Goal: Information Seeking & Learning: Learn about a topic

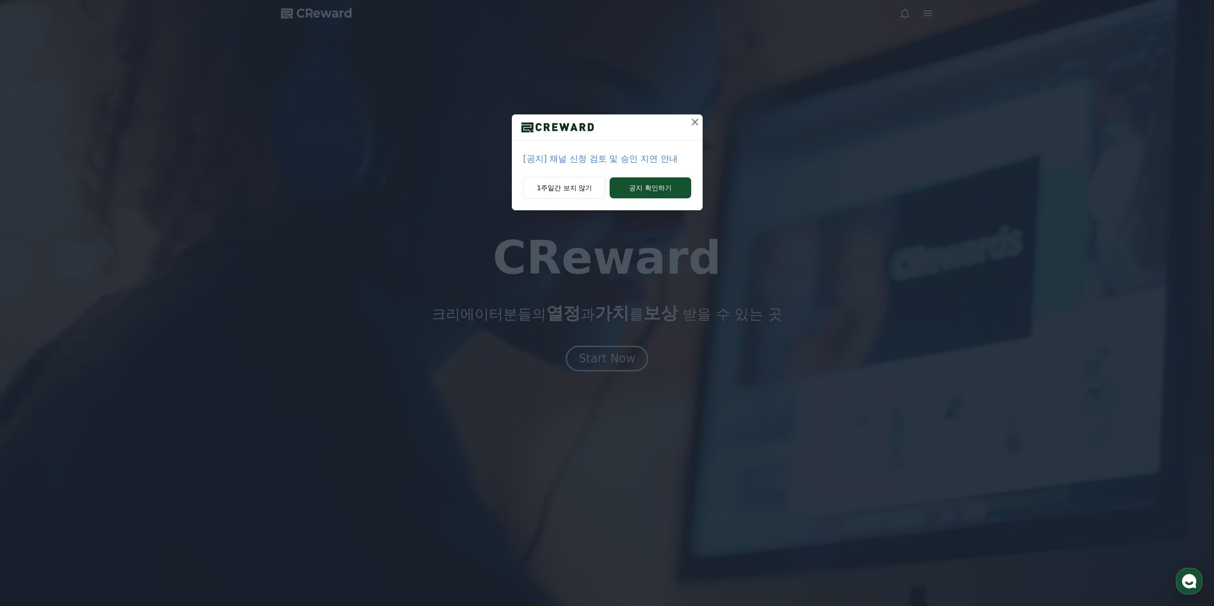
click at [609, 351] on div "[공지] 채널 신청 검토 및 승인 지연 안내 1주일간 보지 않기 공지 확인하기" at bounding box center [607, 303] width 1214 height 606
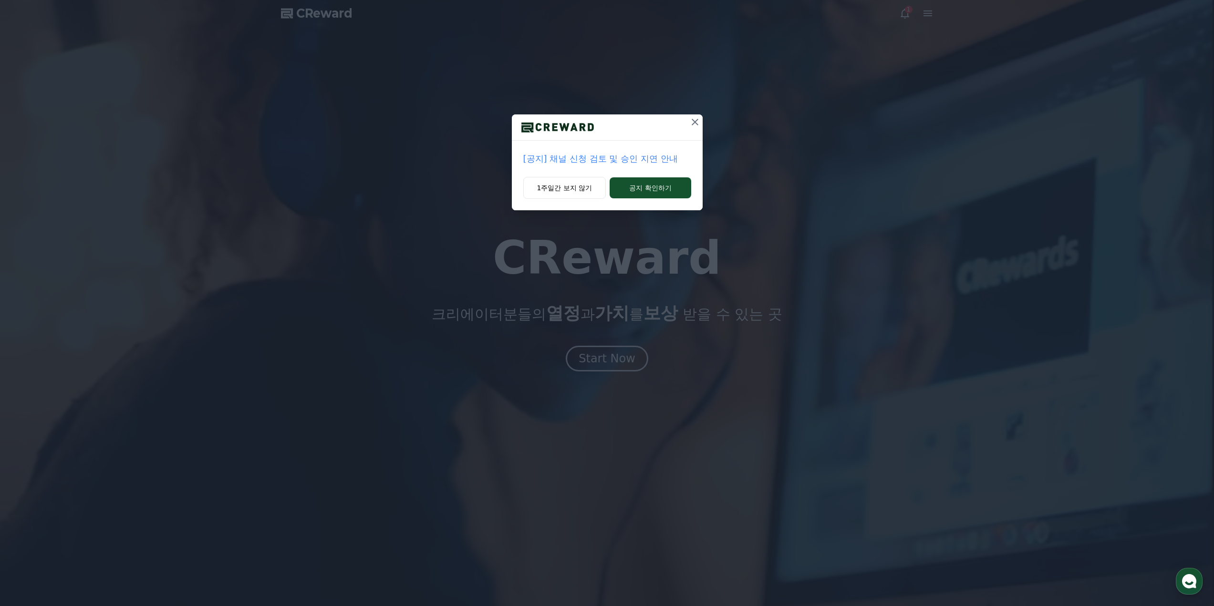
click at [692, 122] on icon at bounding box center [694, 121] width 11 height 11
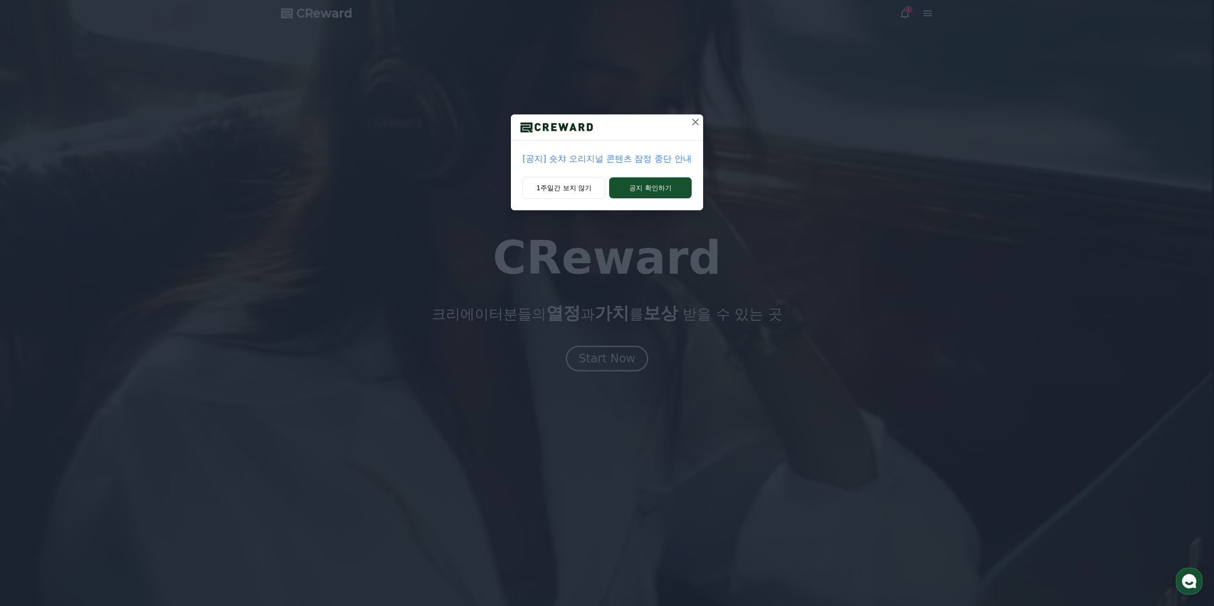
click at [698, 111] on div "[공지] 숏챠 오리지널 콘텐츠 잠정 중단 안내 1주일간 보지 않기 공지 확인하기" at bounding box center [607, 113] width 1214 height 226
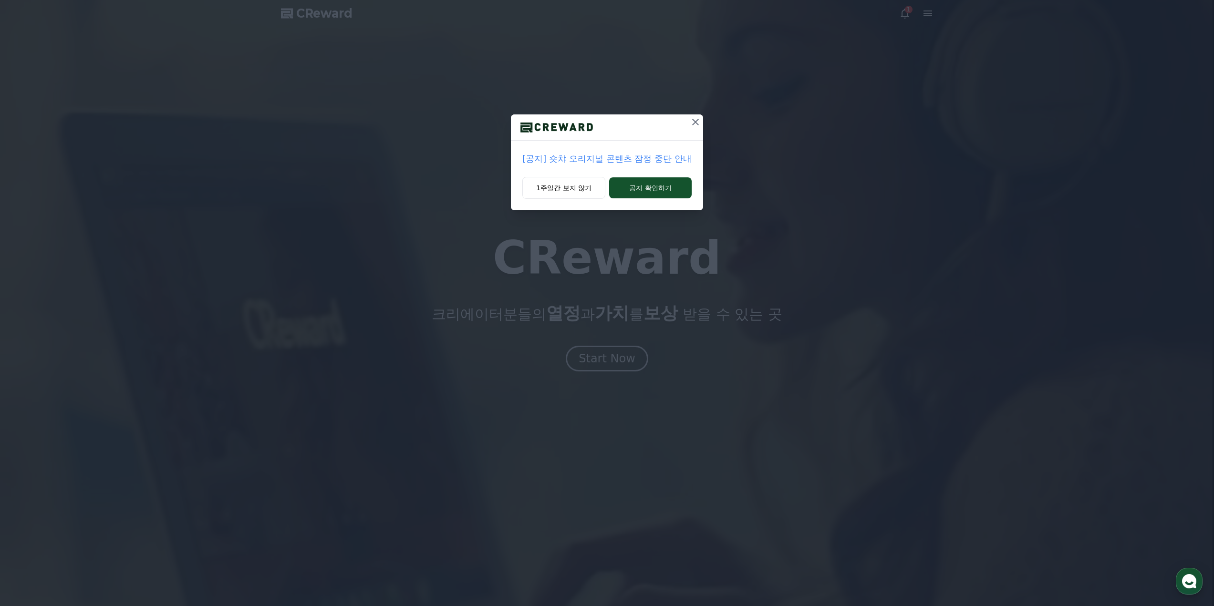
click at [696, 119] on icon at bounding box center [695, 121] width 11 height 11
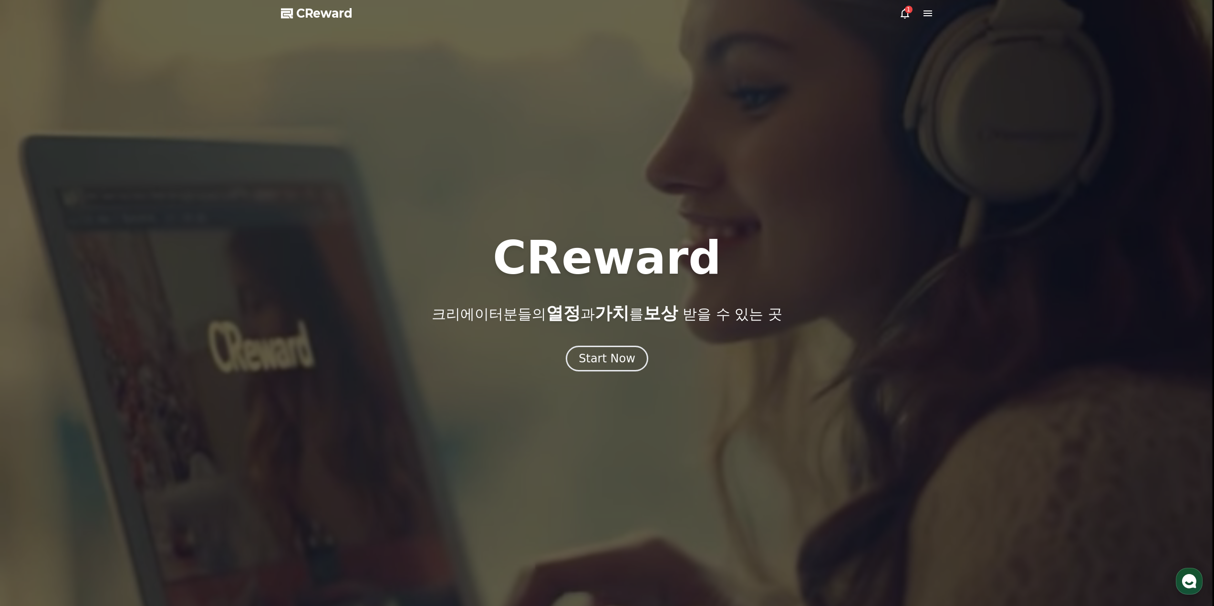
click at [607, 374] on div at bounding box center [607, 303] width 1214 height 606
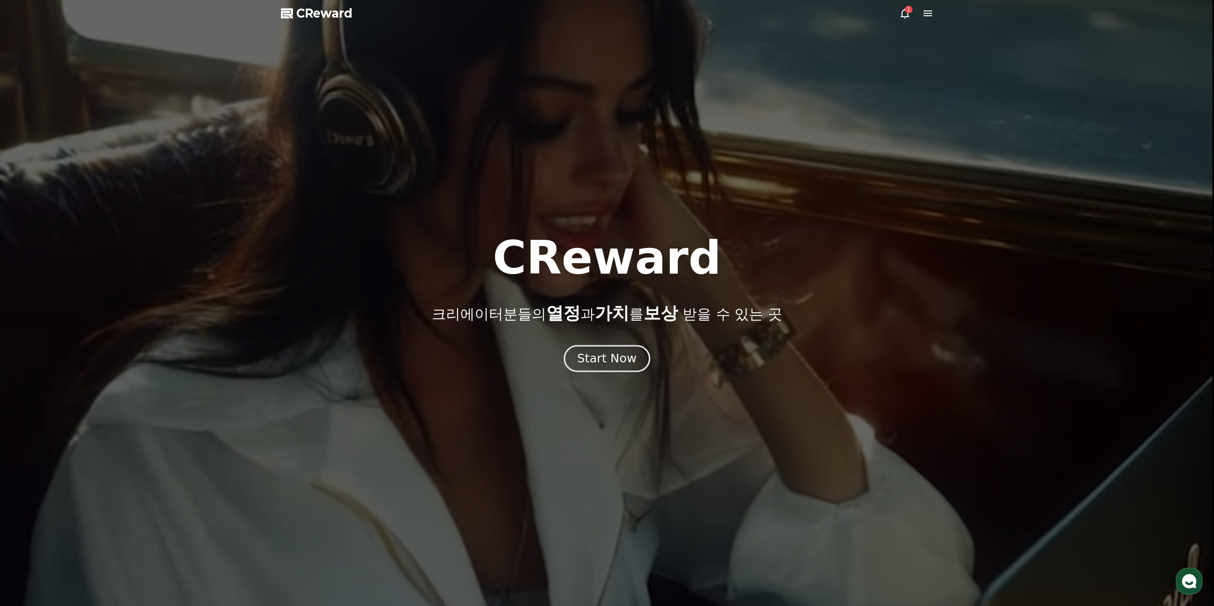
click at [607, 363] on div "Start Now" at bounding box center [606, 359] width 59 height 16
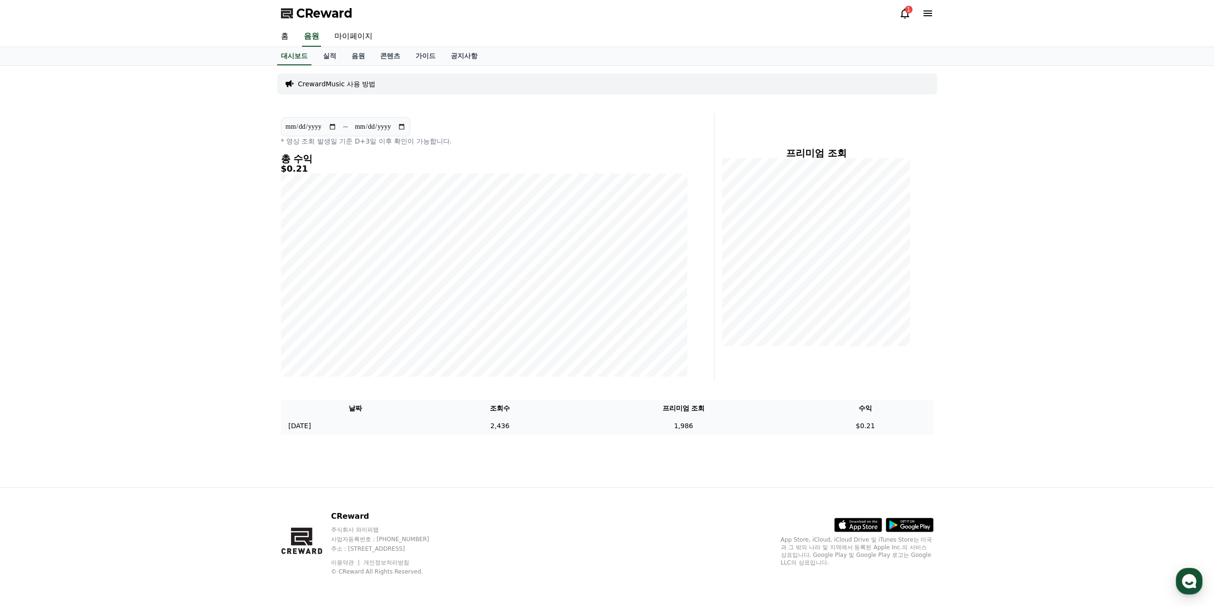
click at [864, 426] on td "$0.21" at bounding box center [866, 426] width 136 height 18
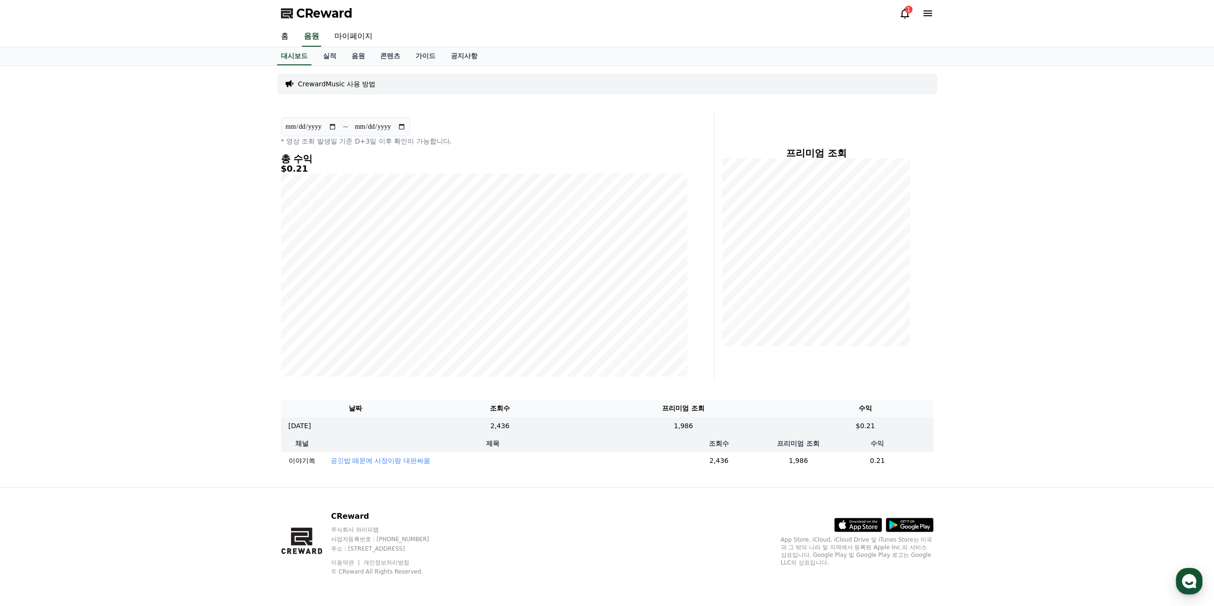
click at [876, 464] on td "0.21" at bounding box center [877, 461] width 112 height 18
click at [349, 62] on link "음원" at bounding box center [358, 56] width 29 height 18
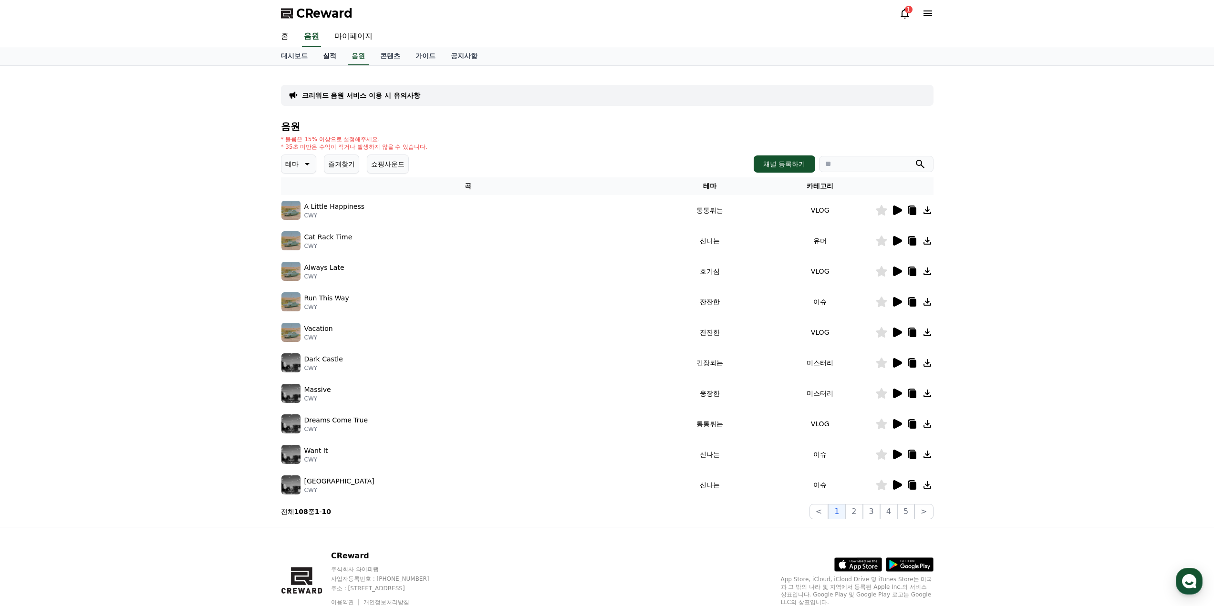
click at [333, 57] on link "실적" at bounding box center [329, 56] width 29 height 18
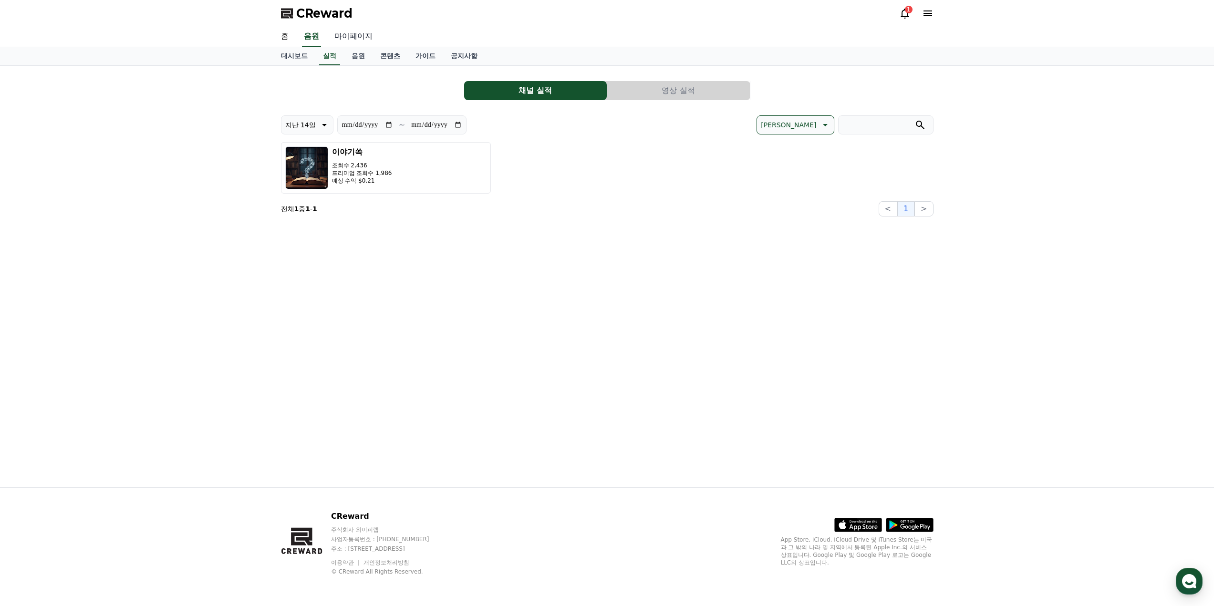
click at [376, 40] on link "마이페이지" at bounding box center [353, 37] width 53 height 20
select select "**********"
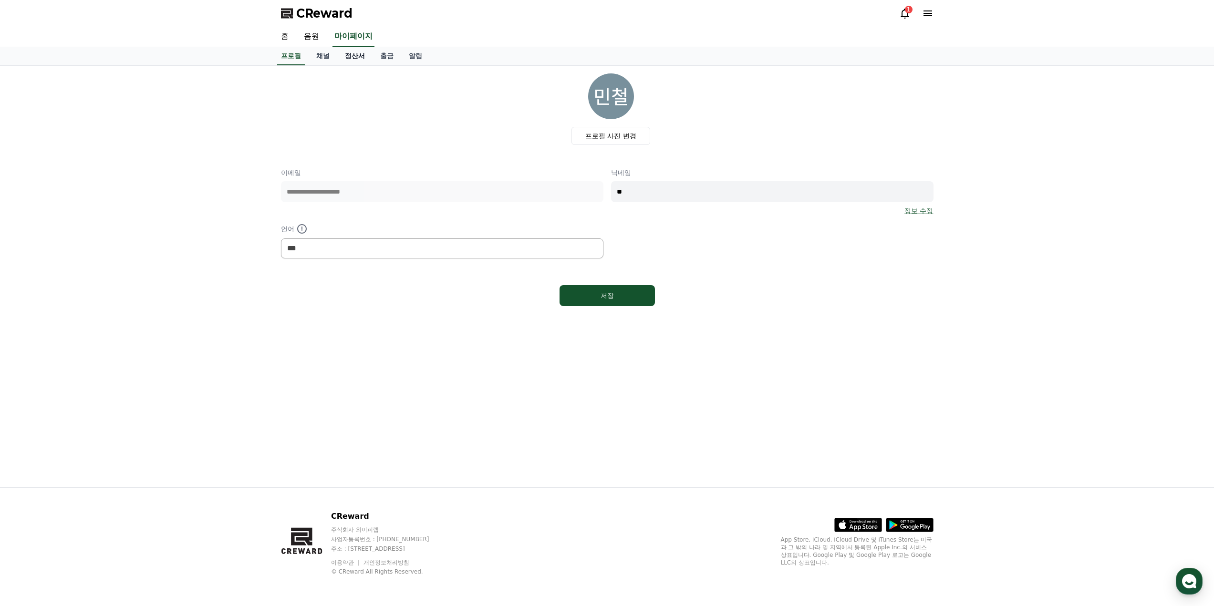
click at [353, 60] on link "정산서" at bounding box center [354, 56] width 35 height 18
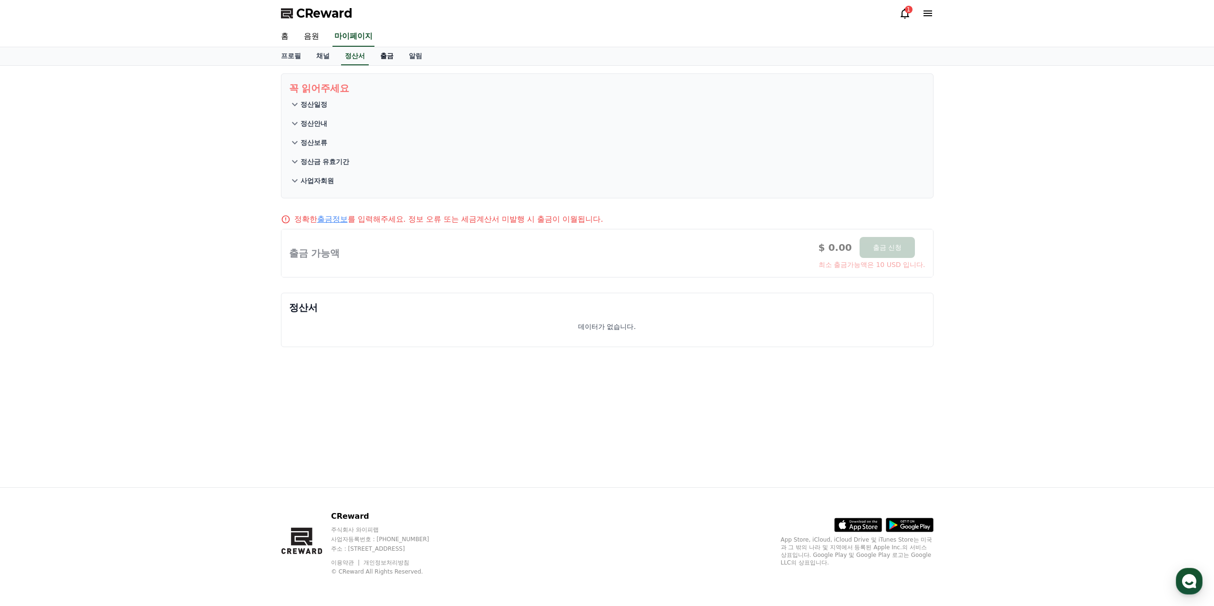
click at [382, 56] on link "출금" at bounding box center [387, 56] width 29 height 18
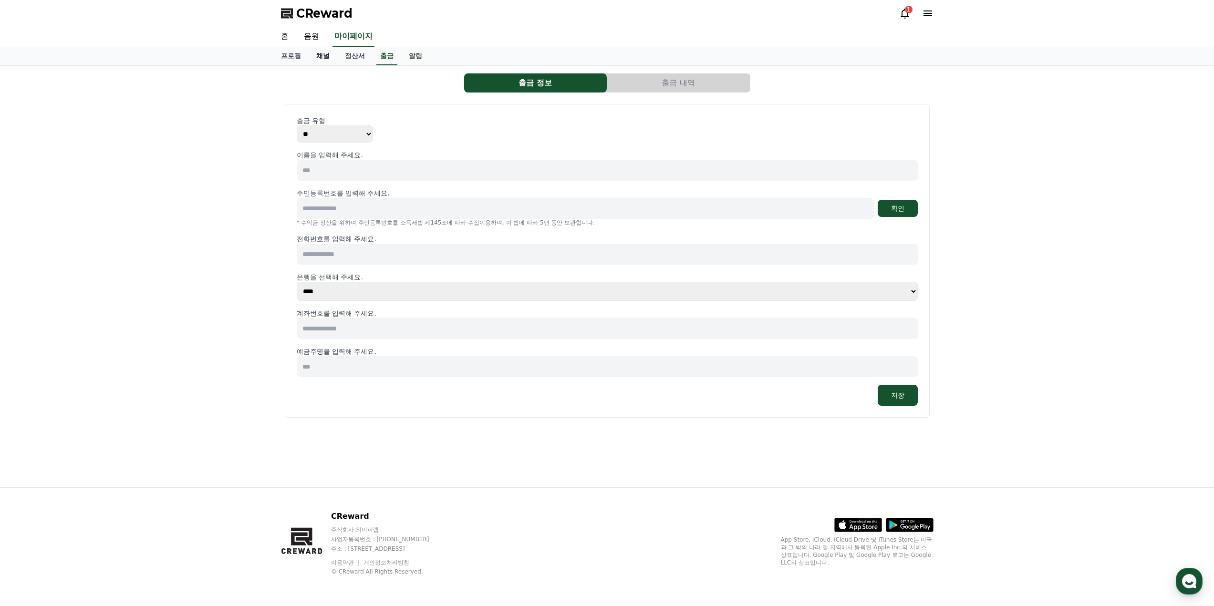
click at [312, 57] on link "채널" at bounding box center [323, 56] width 29 height 18
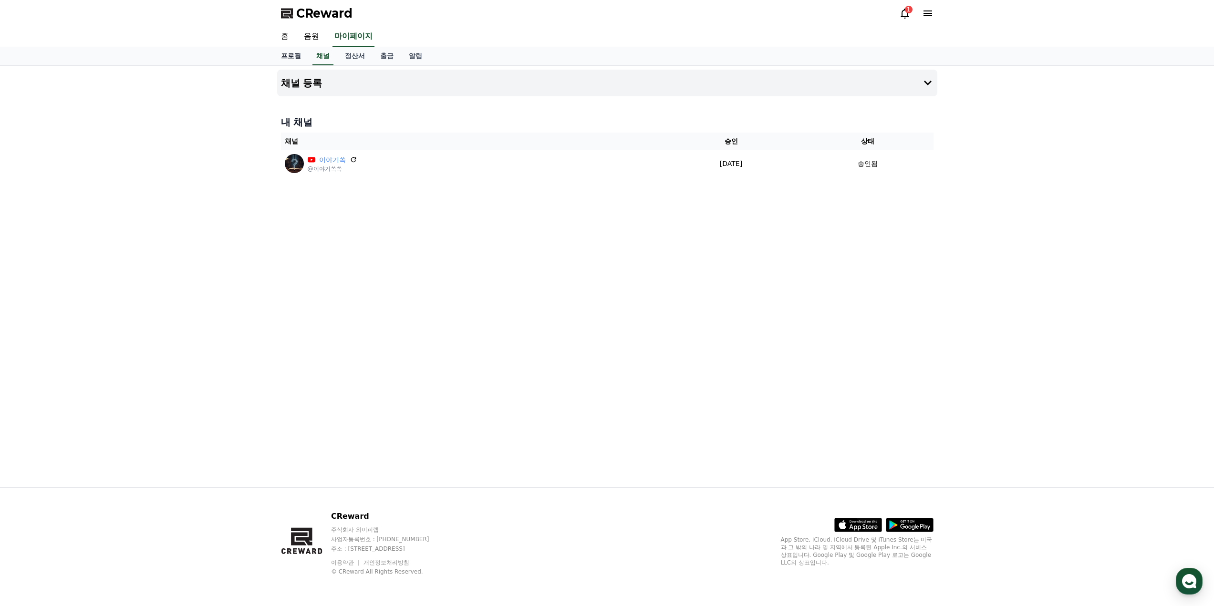
click at [288, 57] on link "프로필" at bounding box center [290, 56] width 35 height 18
select select "**********"
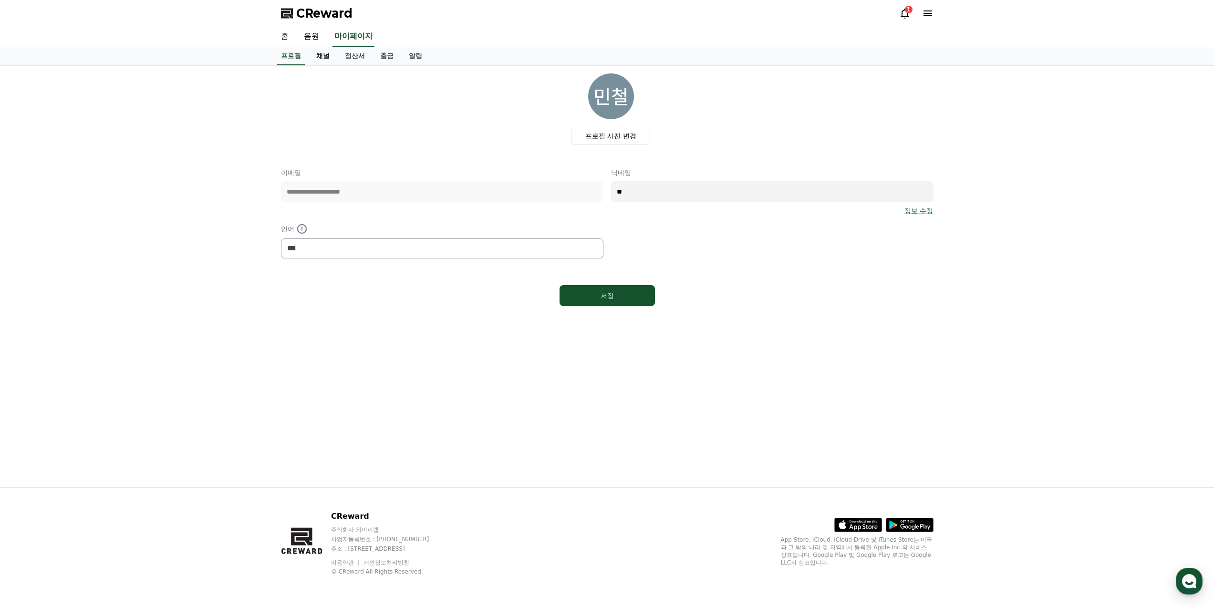
click at [314, 53] on link "채널" at bounding box center [323, 56] width 29 height 18
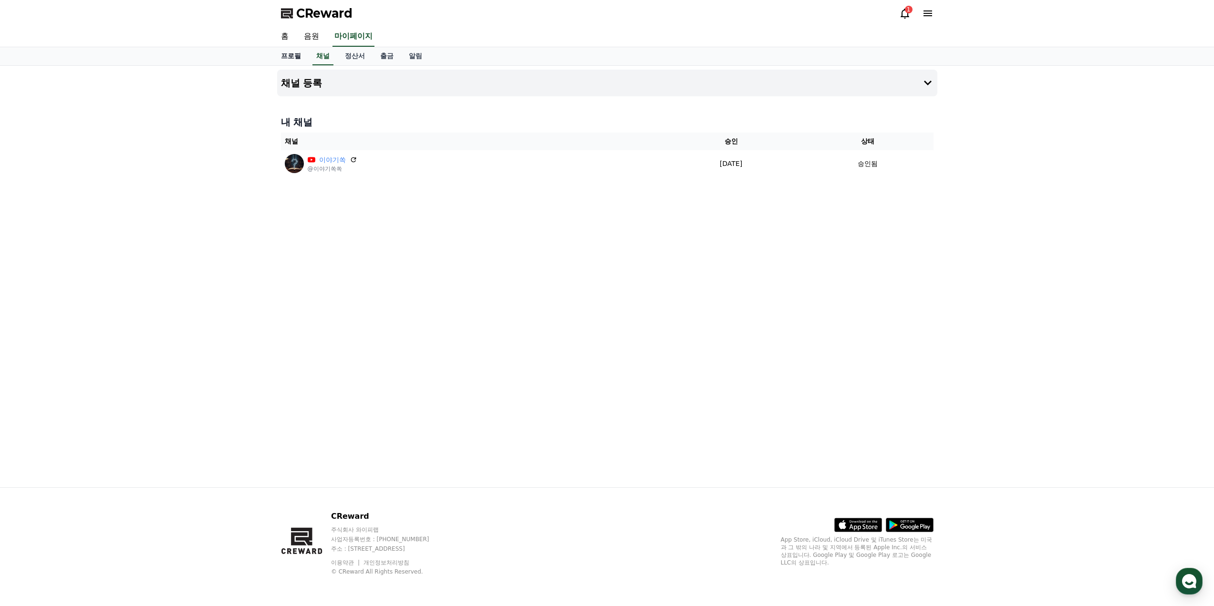
click at [295, 58] on link "프로필" at bounding box center [290, 56] width 35 height 18
select select "**********"
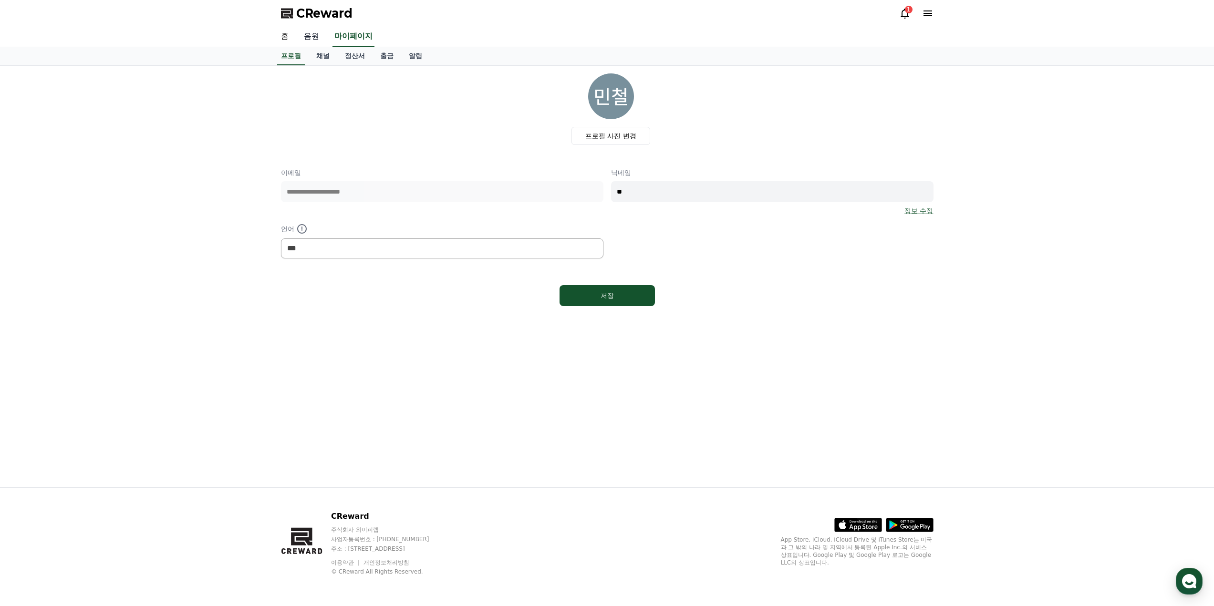
click at [296, 38] on link "음원" at bounding box center [311, 37] width 31 height 20
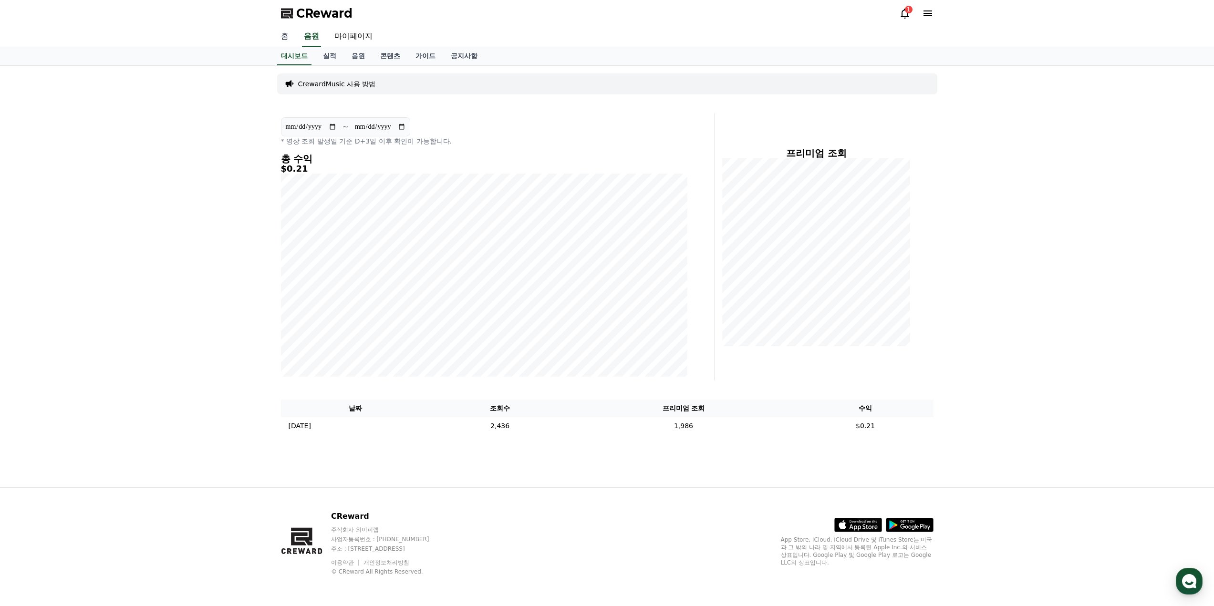
click at [283, 36] on link "홈" at bounding box center [284, 37] width 23 height 20
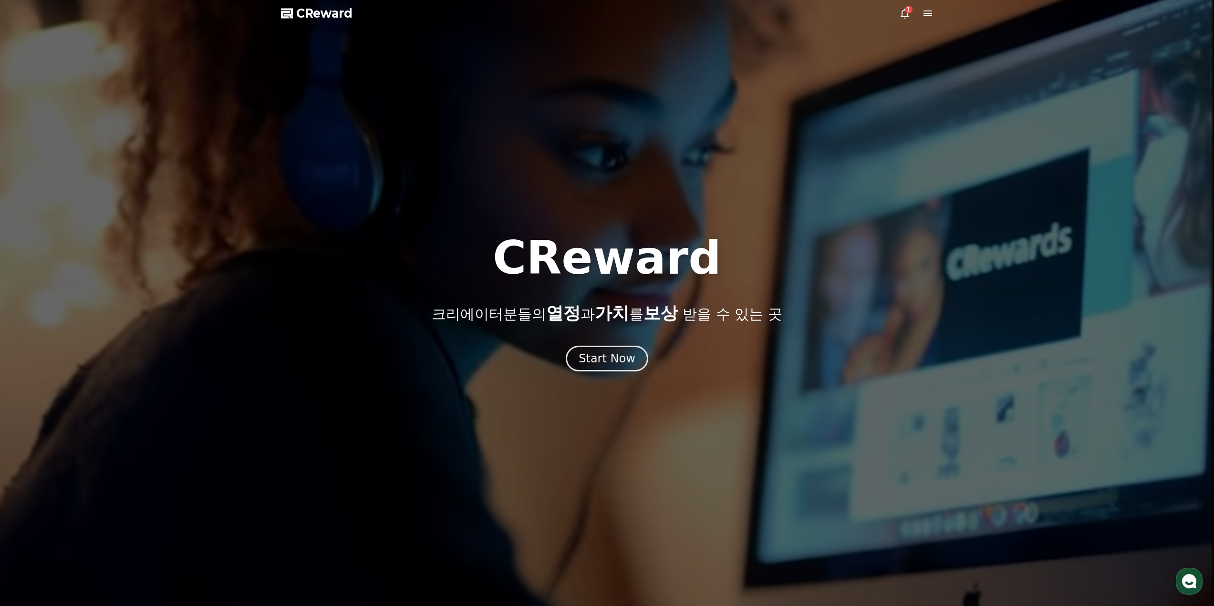
click at [306, 37] on div at bounding box center [607, 303] width 1214 height 606
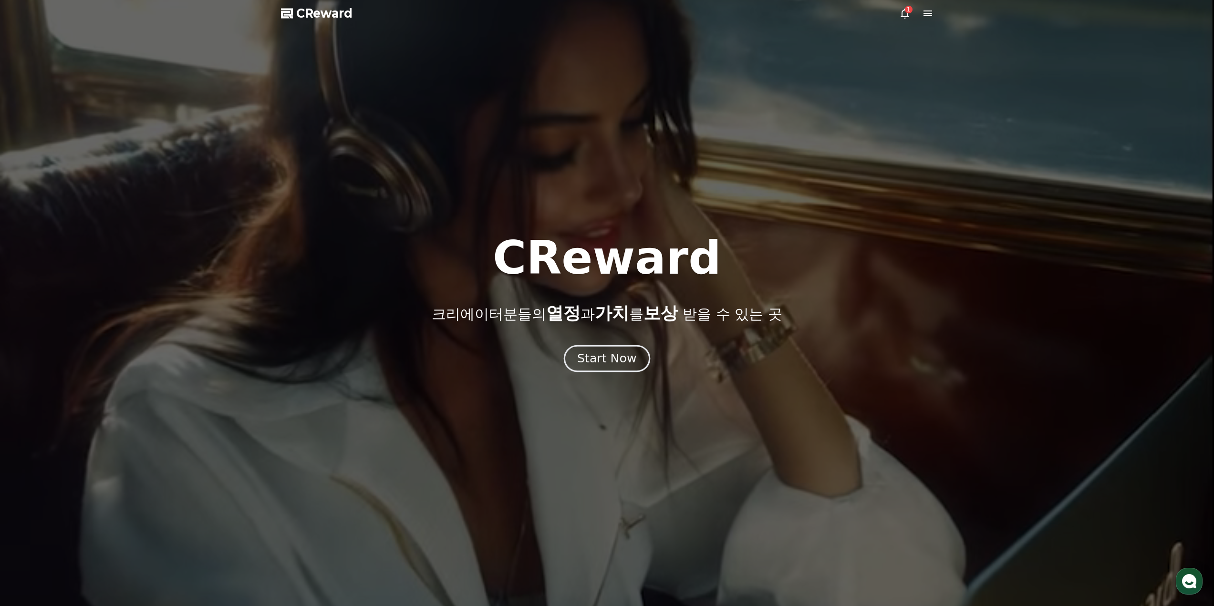
click at [604, 355] on div "Start Now" at bounding box center [606, 359] width 59 height 16
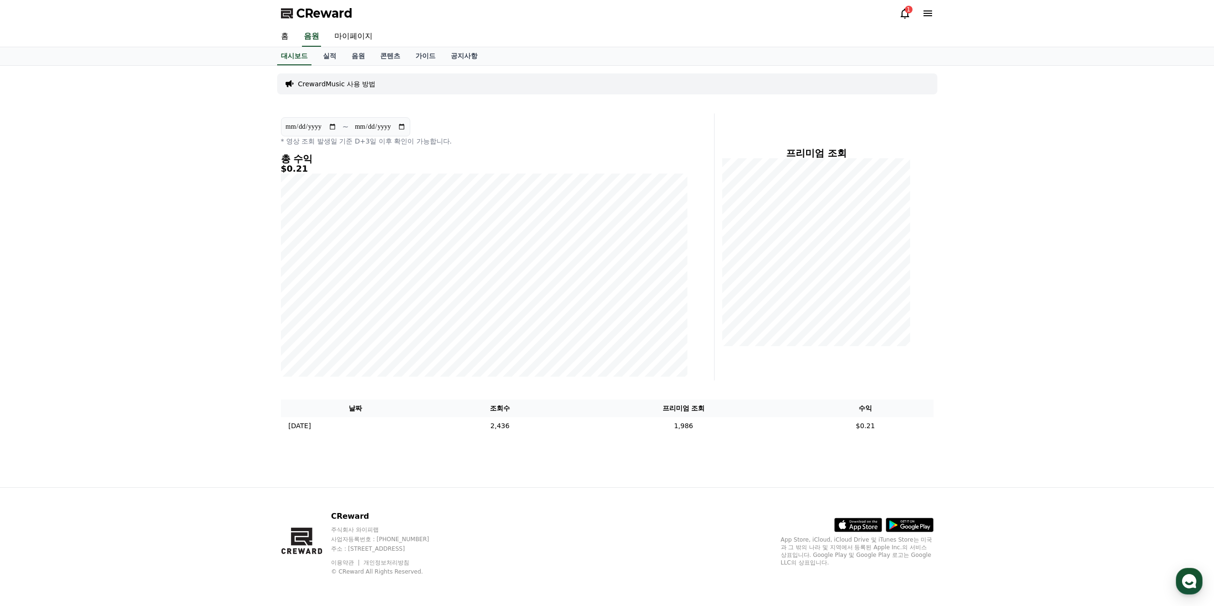
click at [904, 19] on icon at bounding box center [904, 13] width 11 height 11
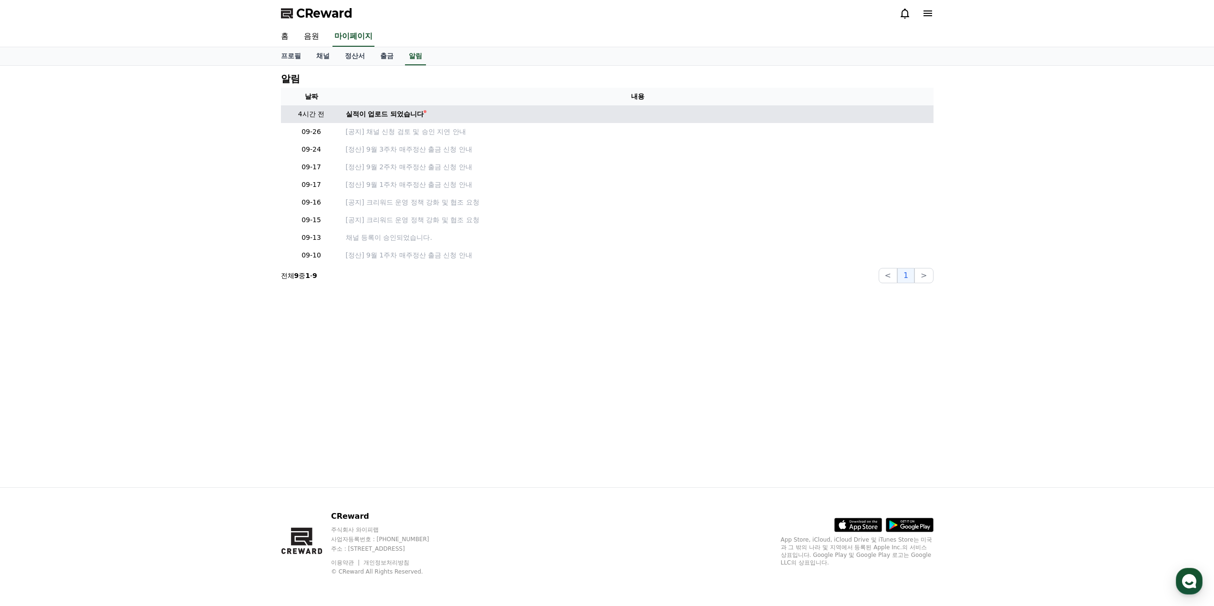
click at [404, 120] on td "실적이 업로드 되었습니다" at bounding box center [637, 114] width 591 height 18
click at [407, 113] on div "실적이 업로드 되었습니다" at bounding box center [385, 114] width 78 height 10
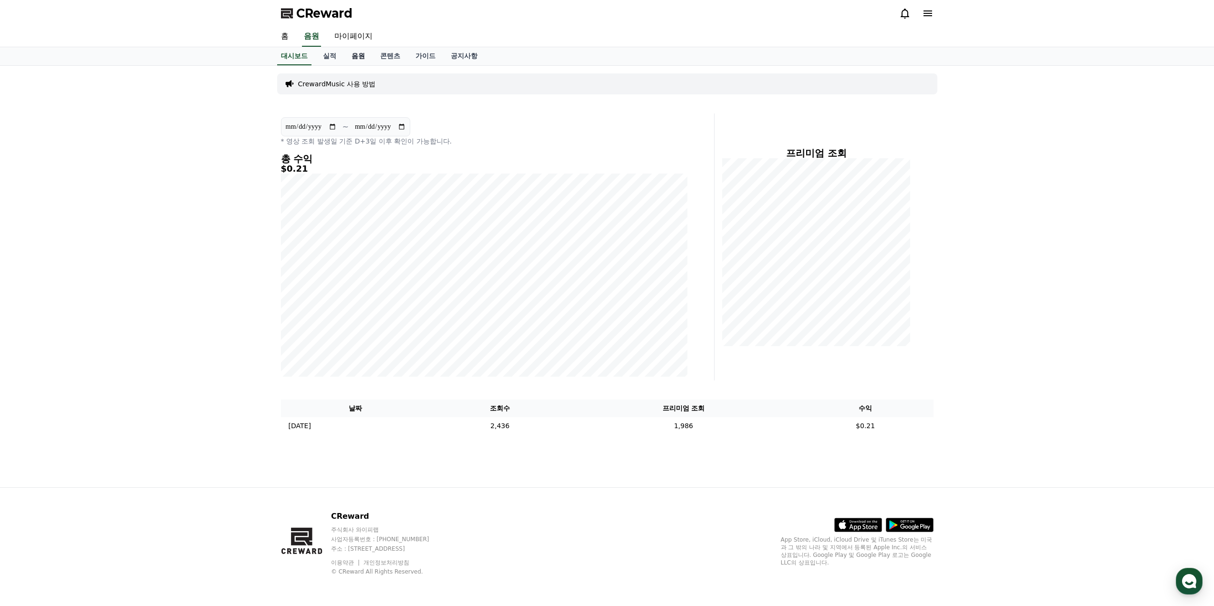
click at [345, 54] on link "음원" at bounding box center [358, 56] width 29 height 18
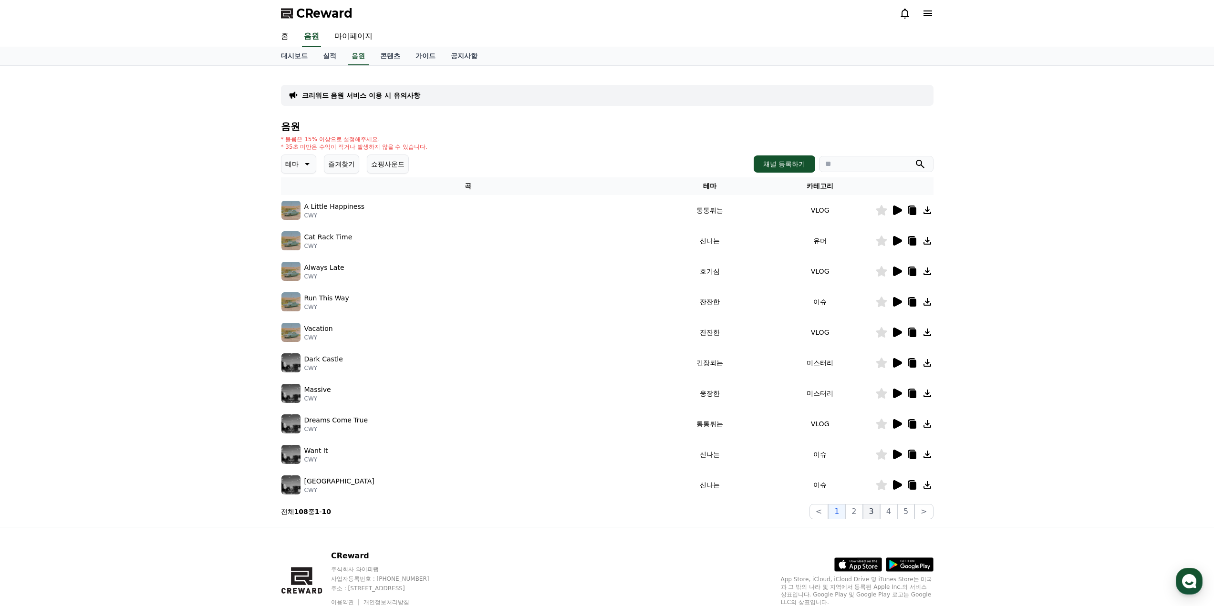
click at [869, 510] on button "3" at bounding box center [871, 511] width 17 height 15
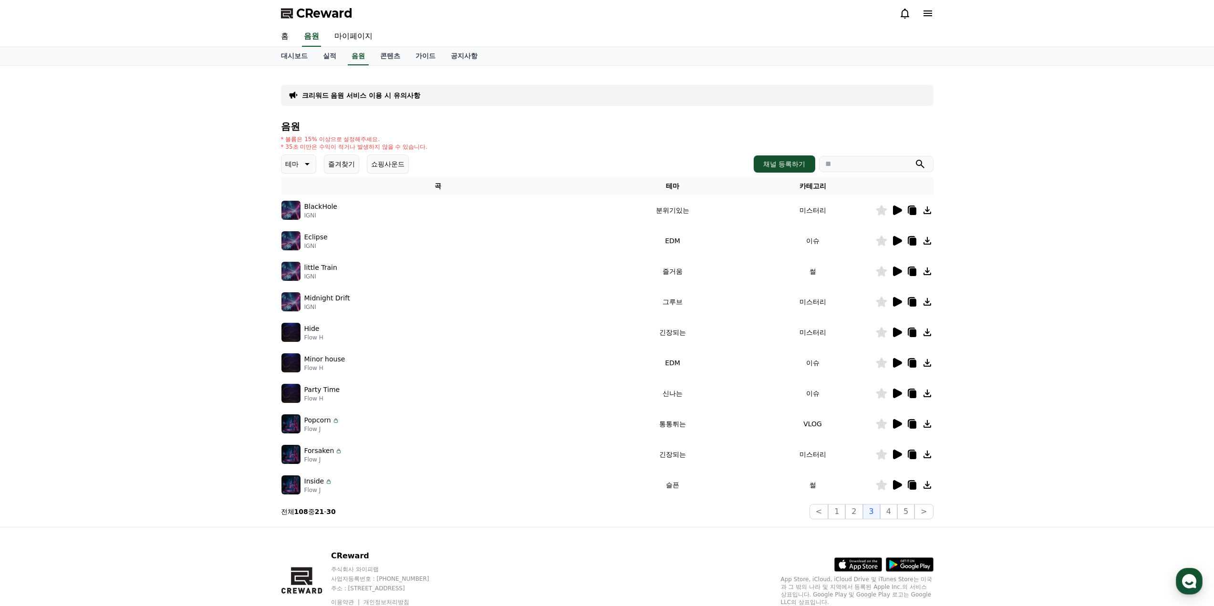
click at [894, 423] on icon at bounding box center [897, 424] width 9 height 10
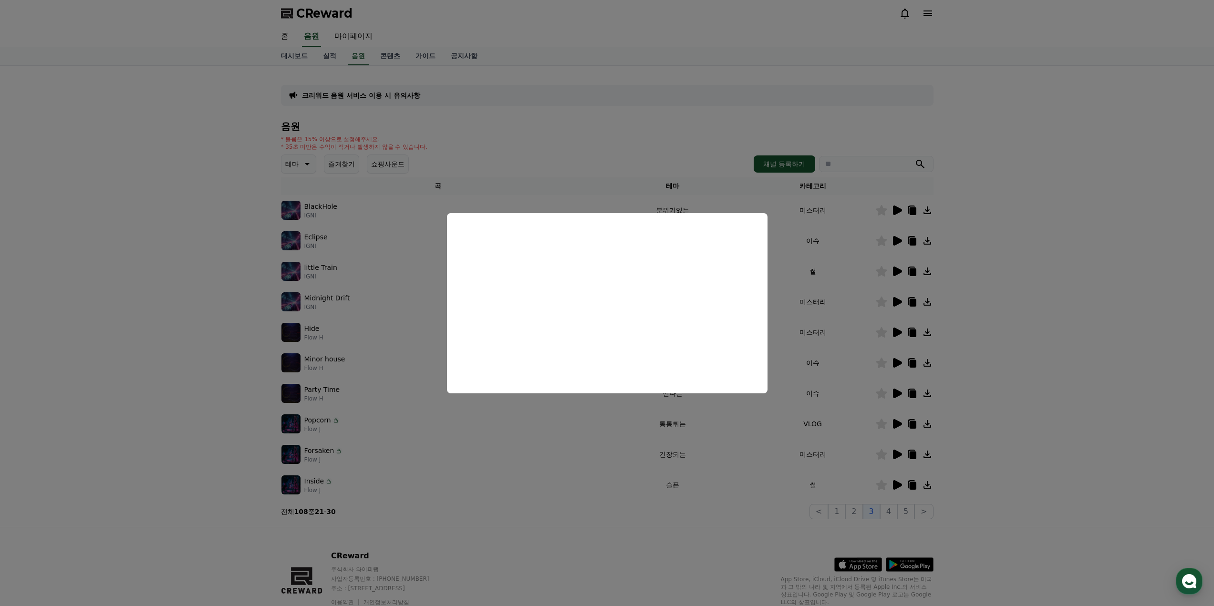
click at [1010, 435] on button "close modal" at bounding box center [607, 303] width 1214 height 606
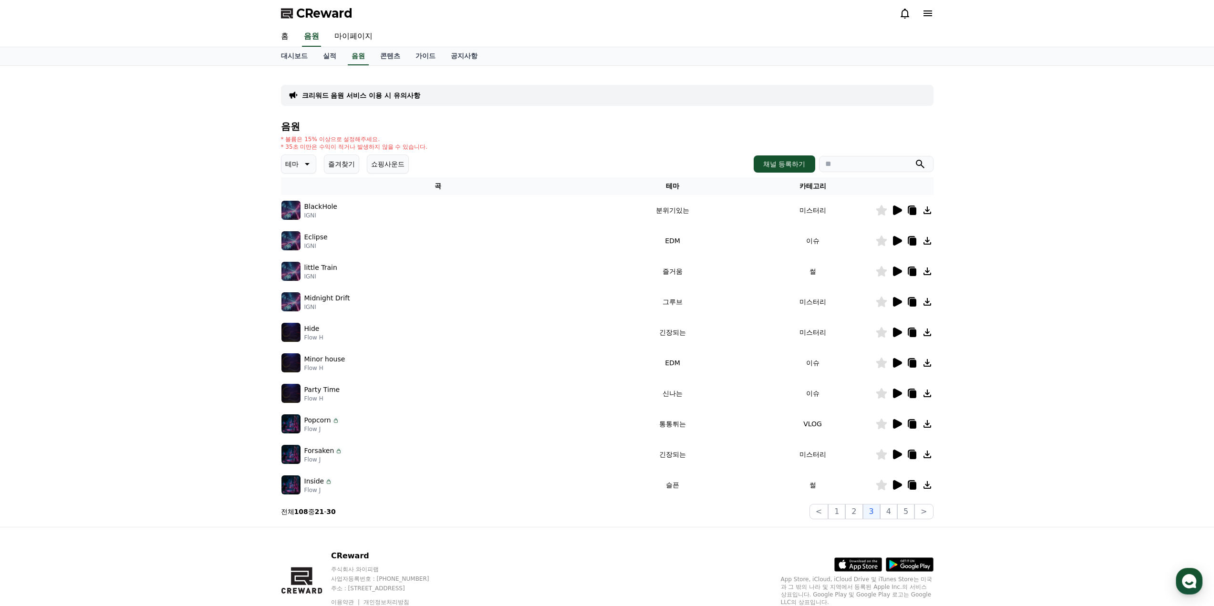
click at [897, 452] on icon at bounding box center [897, 455] width 9 height 10
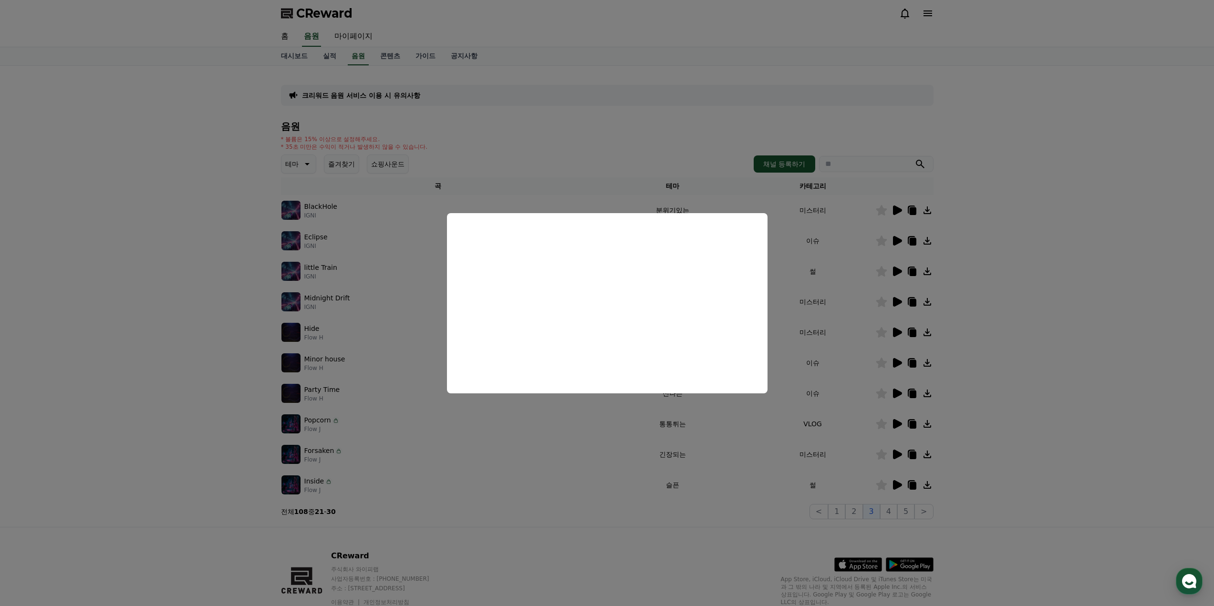
click at [1025, 443] on button "close modal" at bounding box center [607, 303] width 1214 height 606
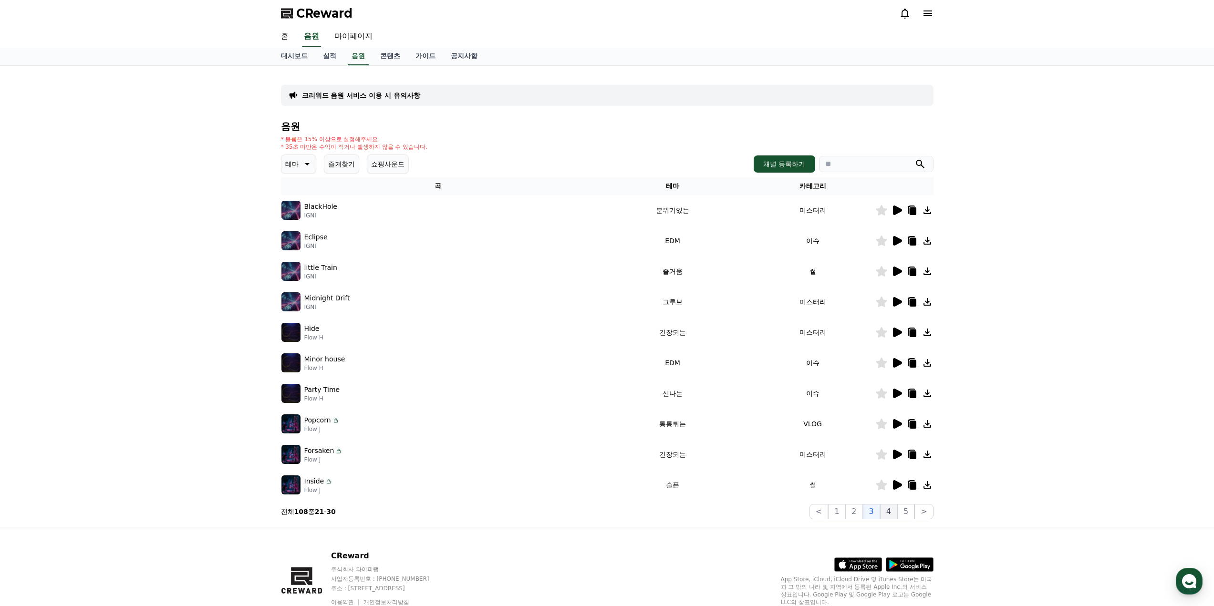
click at [888, 511] on button "4" at bounding box center [888, 511] width 17 height 15
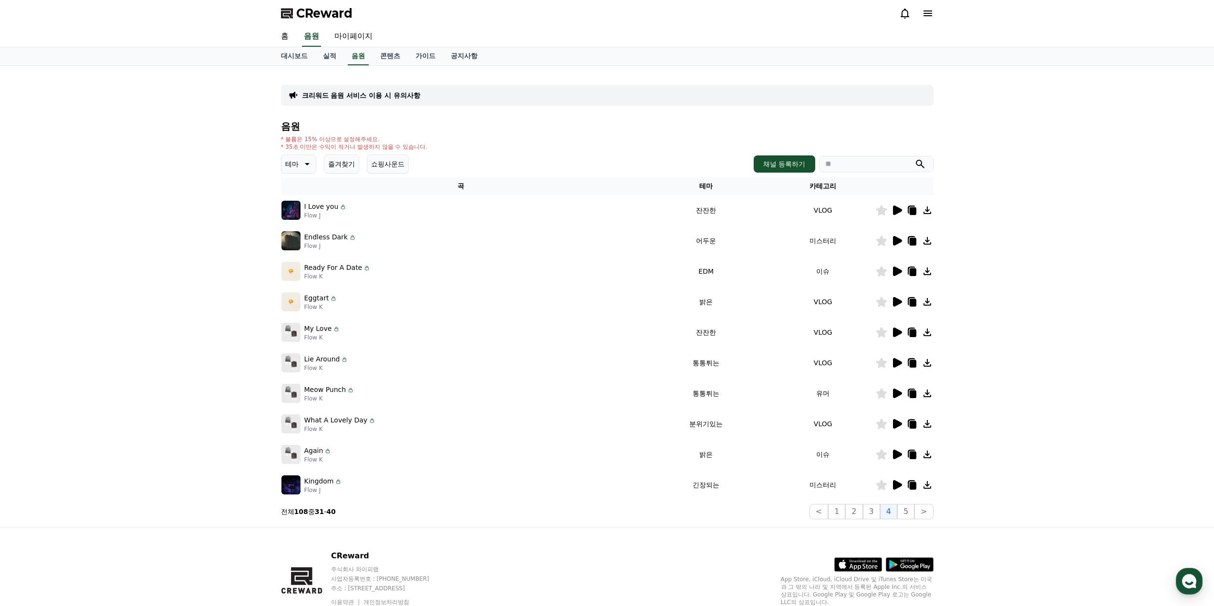
click at [895, 273] on icon at bounding box center [897, 272] width 9 height 10
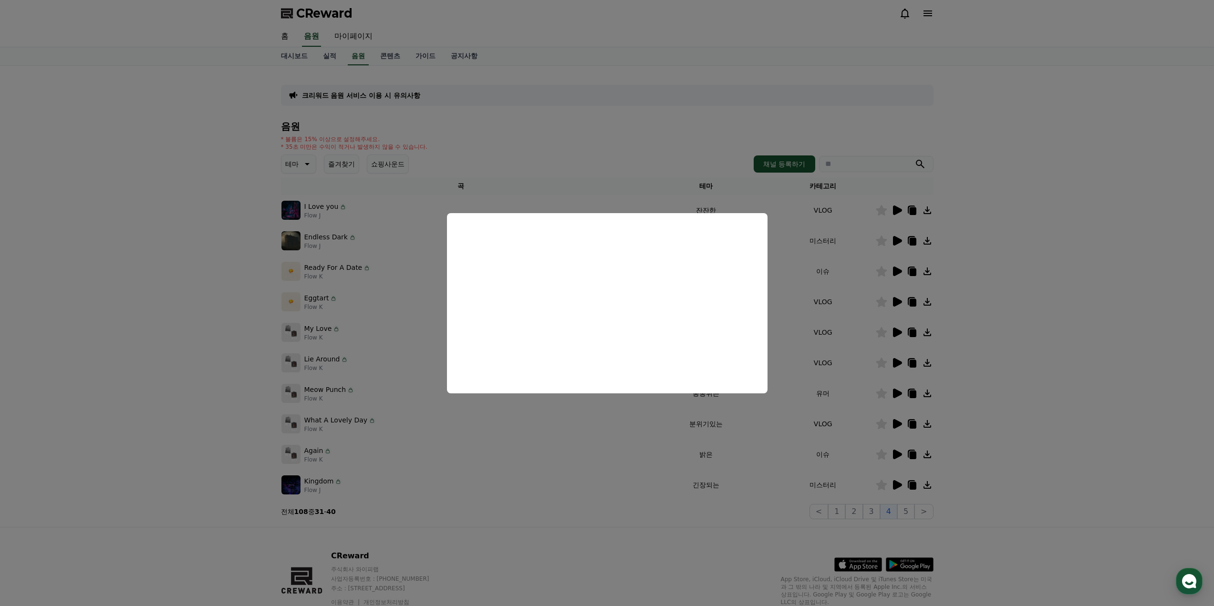
click at [1055, 314] on button "close modal" at bounding box center [607, 303] width 1214 height 606
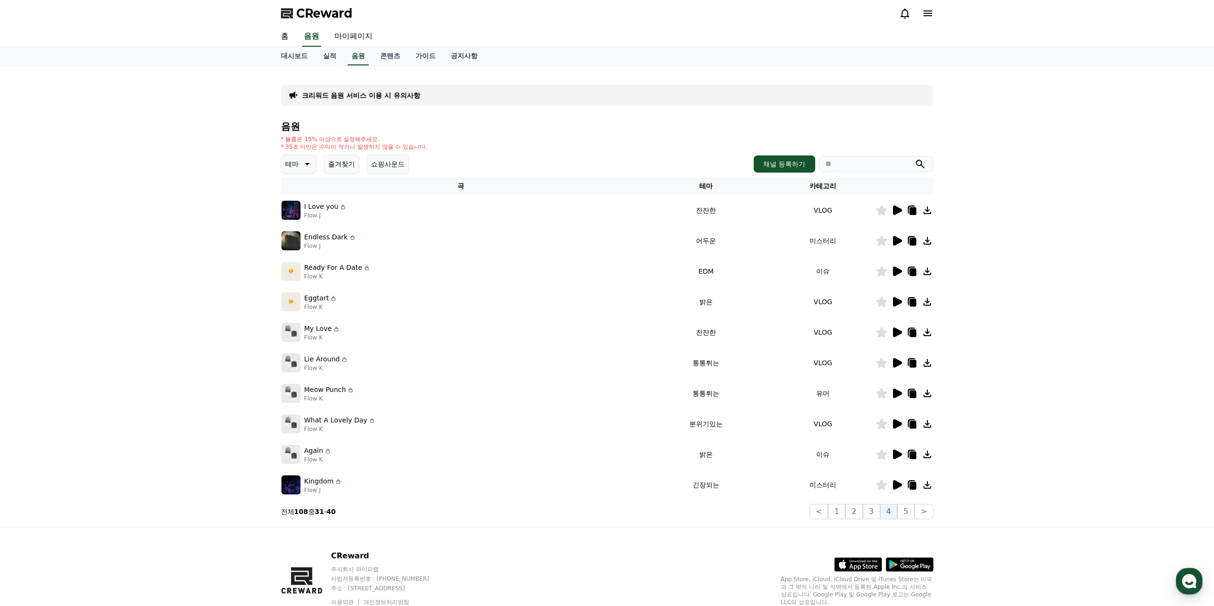
click at [899, 299] on icon at bounding box center [896, 301] width 11 height 11
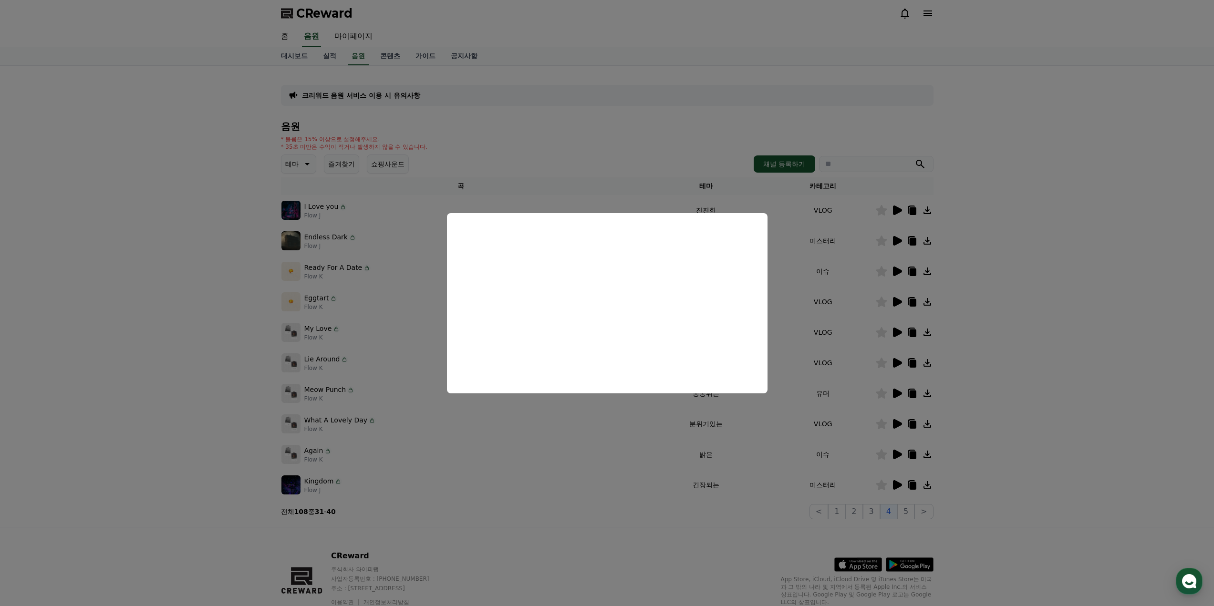
click at [996, 396] on button "close modal" at bounding box center [607, 303] width 1214 height 606
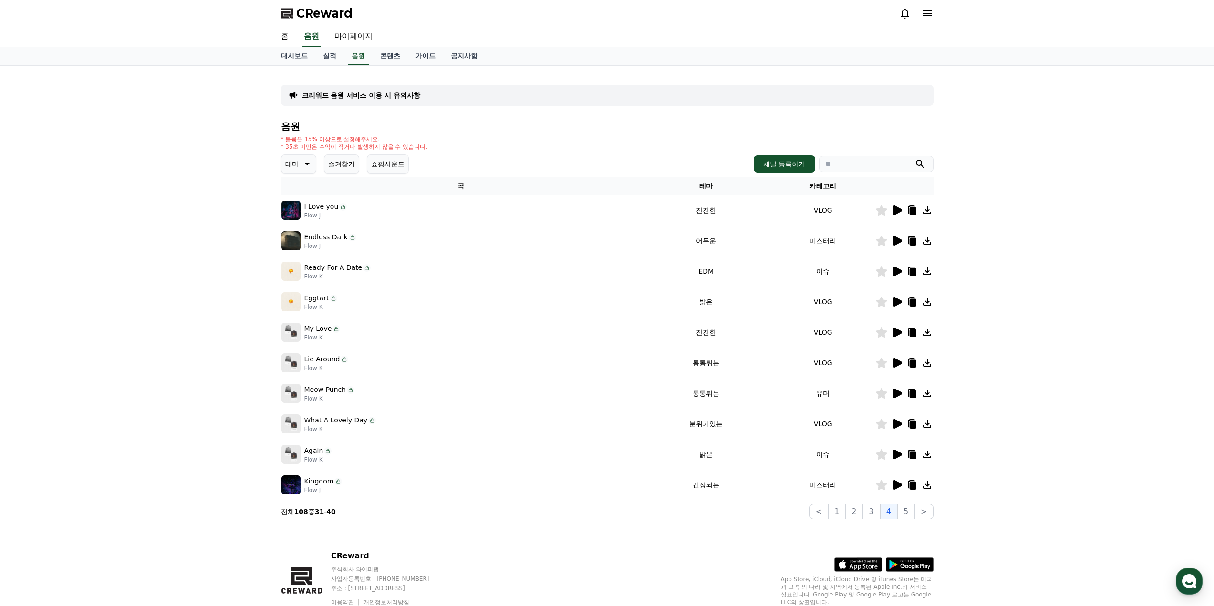
click at [901, 451] on icon at bounding box center [896, 454] width 11 height 11
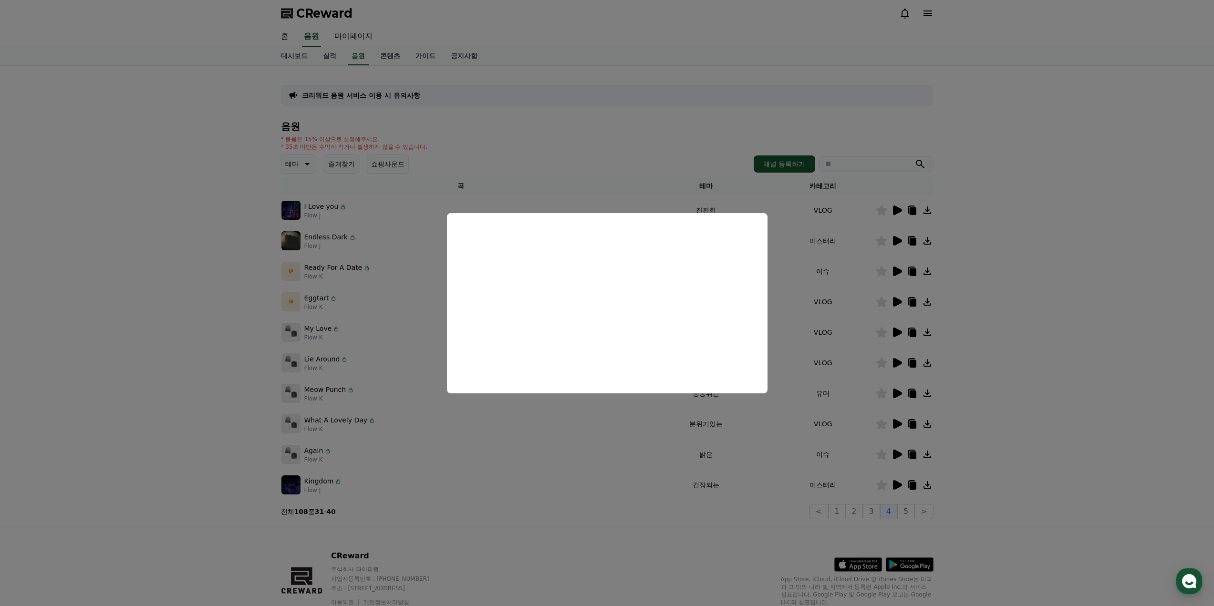
click at [946, 485] on button "close modal" at bounding box center [607, 303] width 1214 height 606
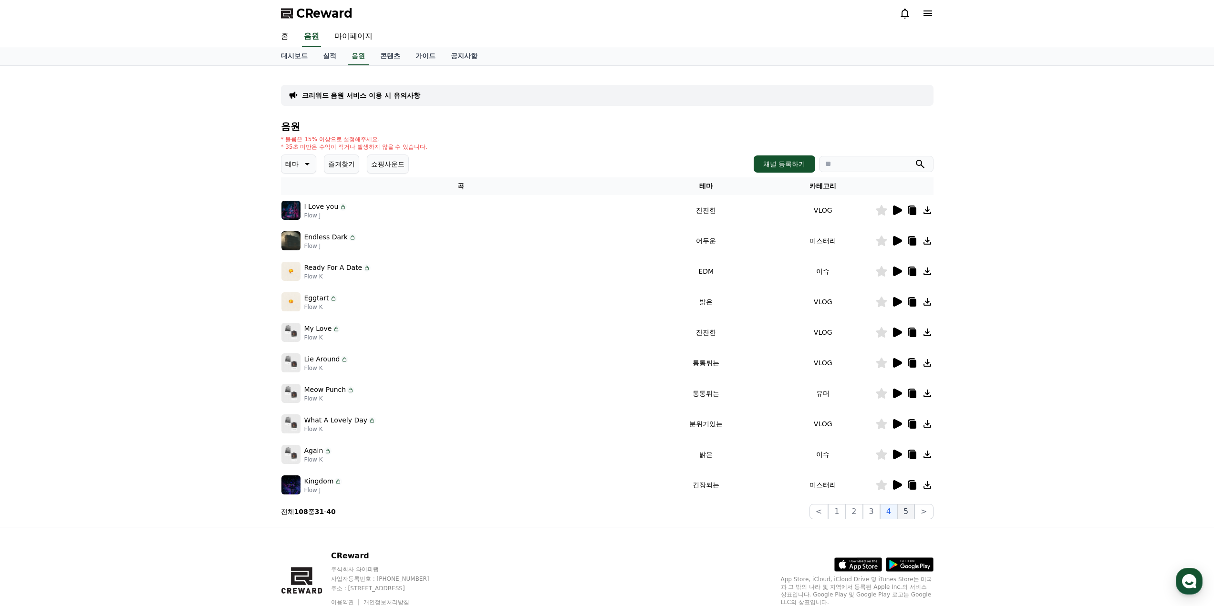
click at [907, 508] on button "5" at bounding box center [905, 511] width 17 height 15
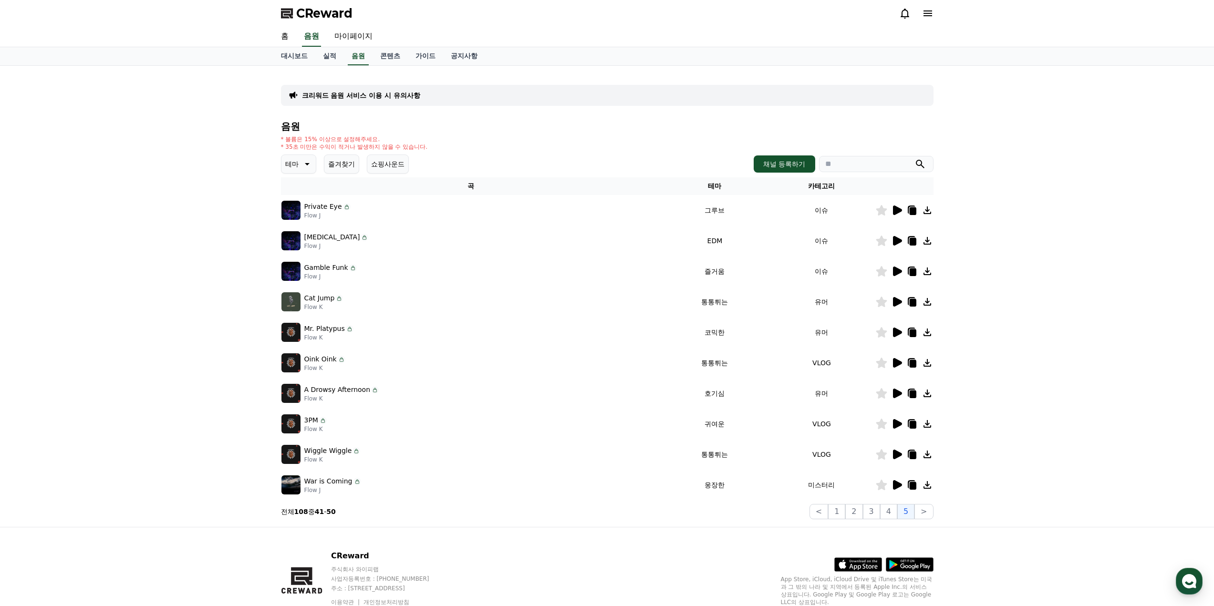
click at [893, 303] on icon at bounding box center [897, 302] width 9 height 10
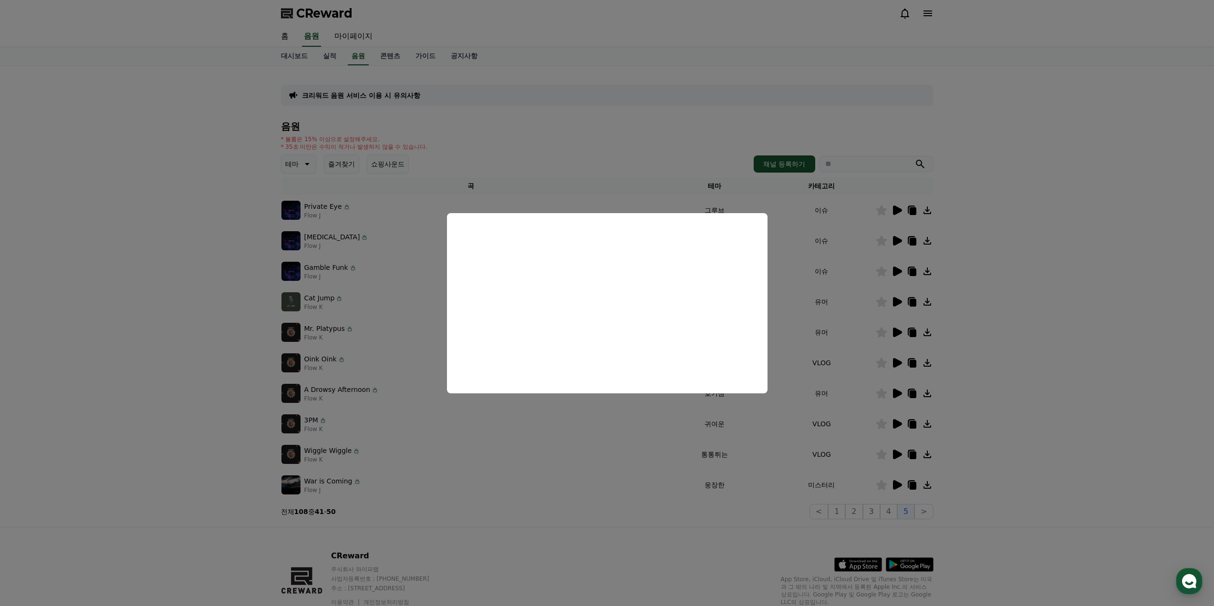
click at [1078, 305] on button "close modal" at bounding box center [607, 303] width 1214 height 606
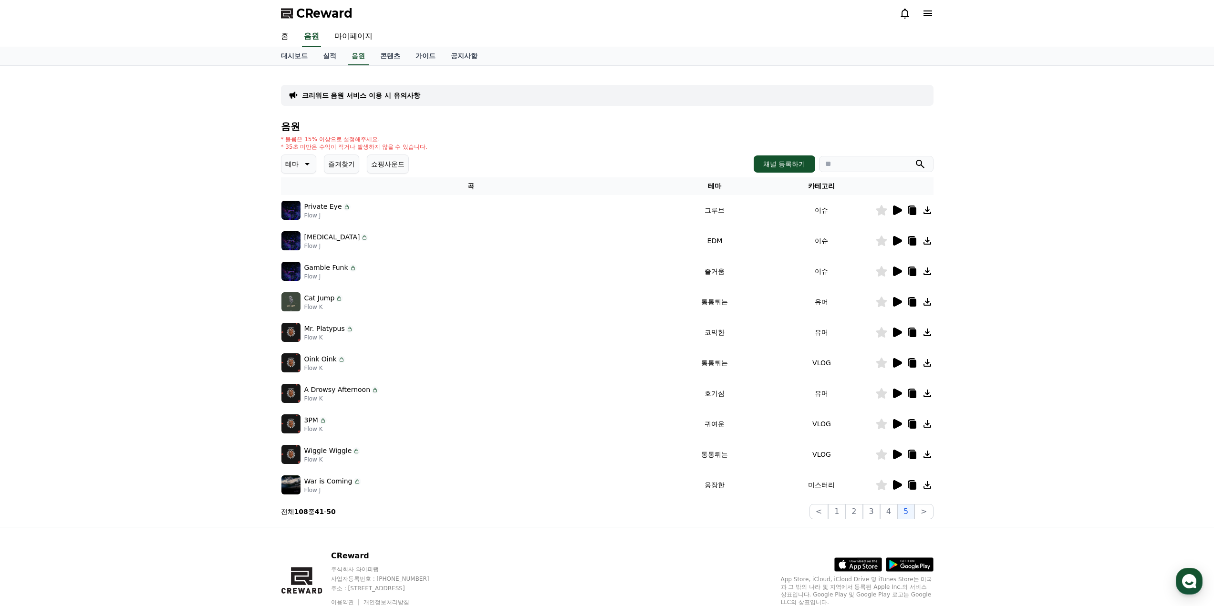
click at [897, 209] on icon at bounding box center [897, 211] width 9 height 10
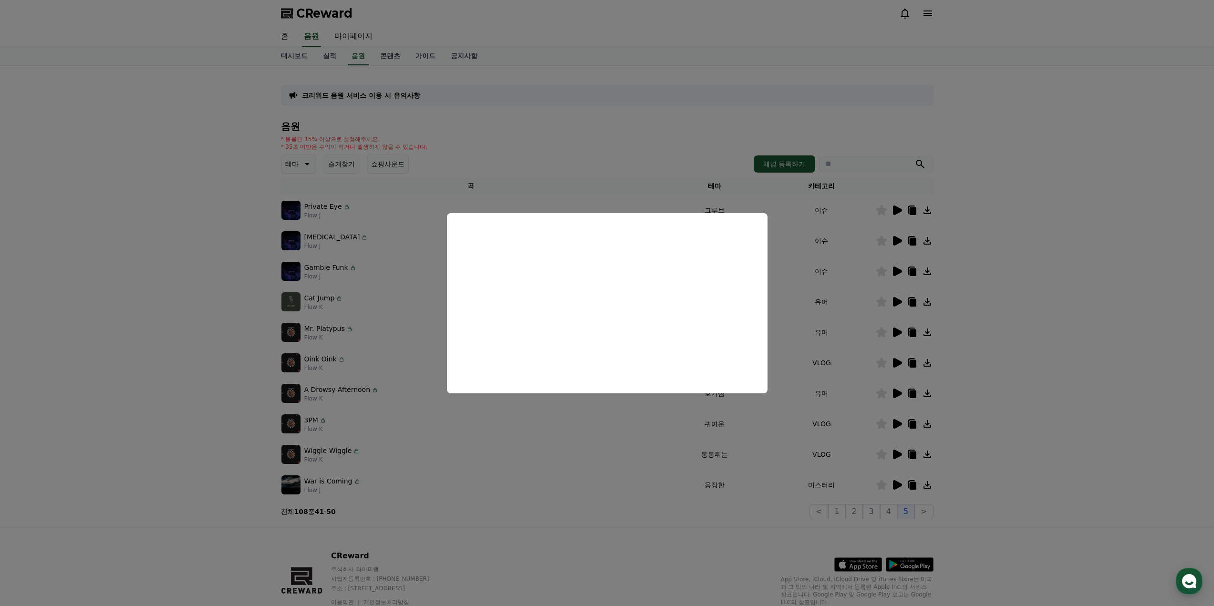
click at [1032, 289] on button "close modal" at bounding box center [607, 303] width 1214 height 606
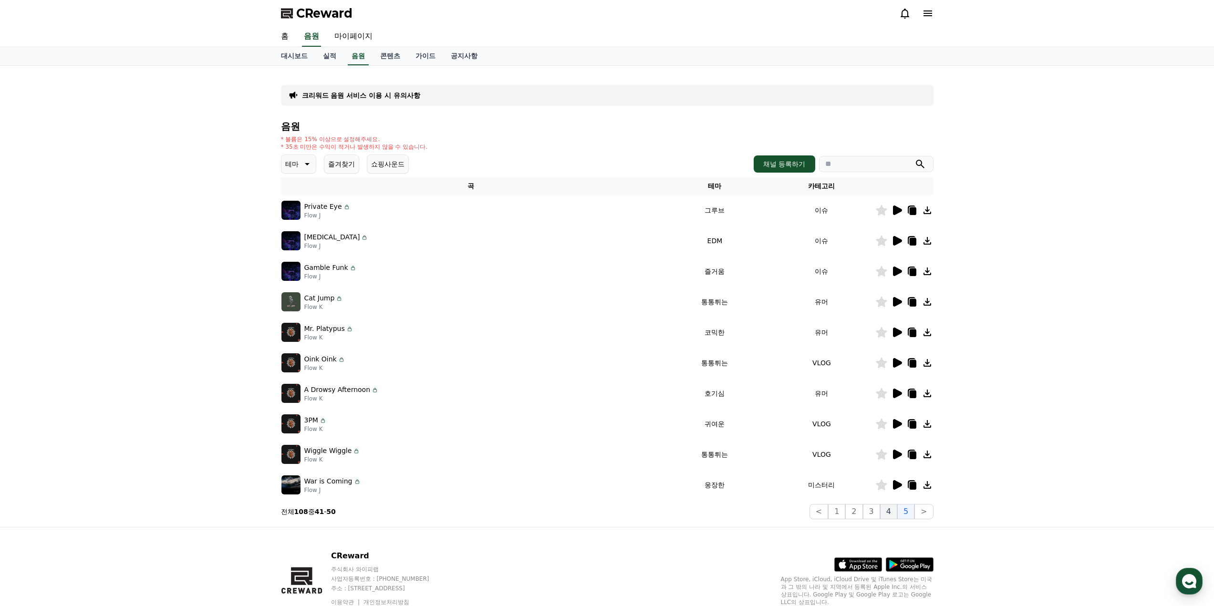
click at [887, 509] on button "4" at bounding box center [888, 511] width 17 height 15
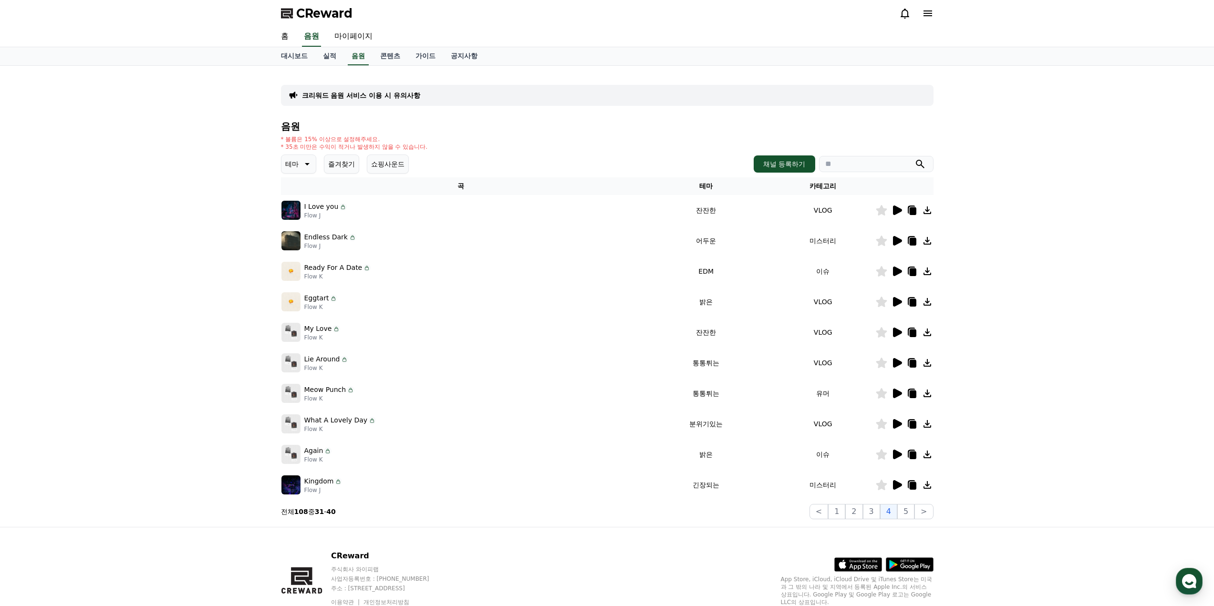
click at [900, 269] on icon at bounding box center [896, 271] width 11 height 11
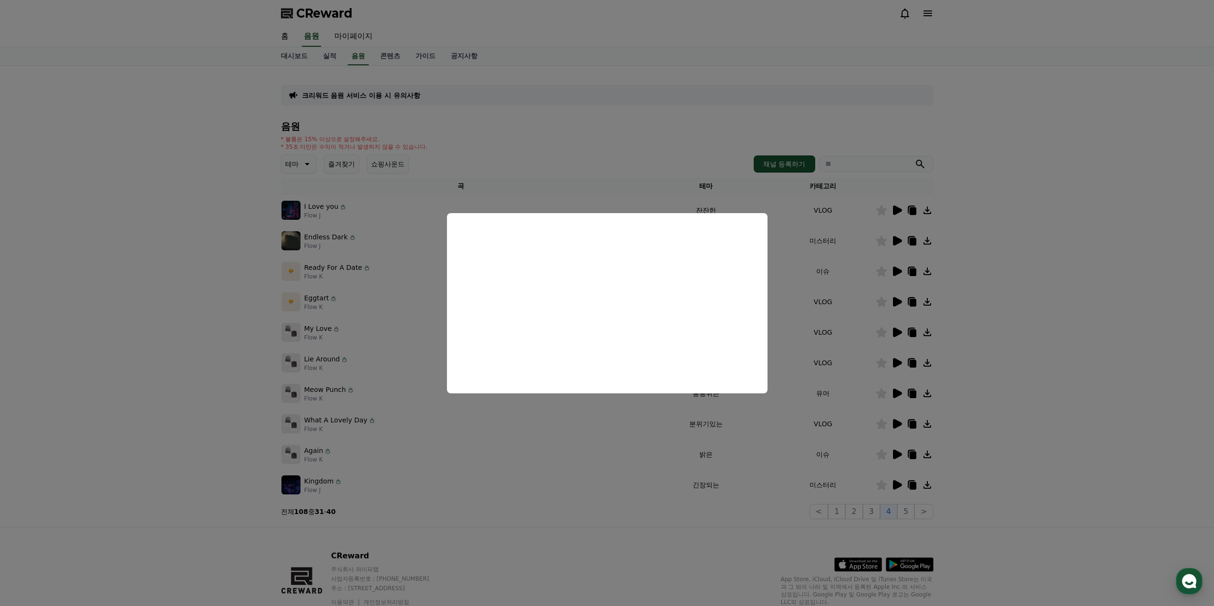
click at [1054, 313] on button "close modal" at bounding box center [607, 303] width 1214 height 606
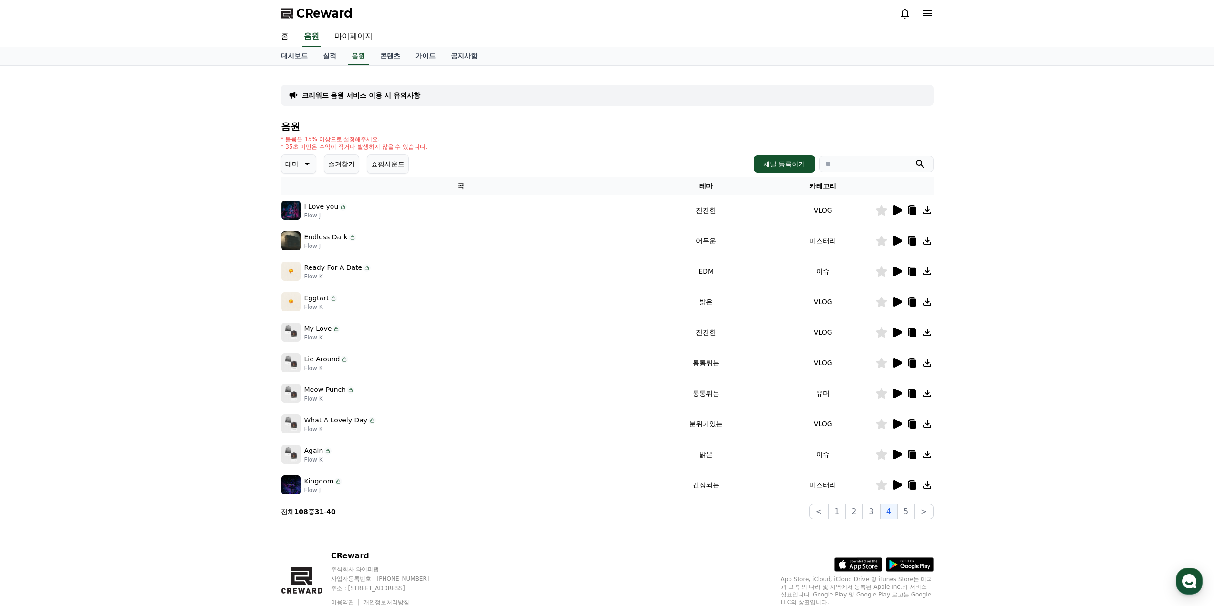
click at [913, 268] on icon at bounding box center [911, 271] width 11 height 11
click at [316, 58] on link "실적" at bounding box center [329, 56] width 29 height 18
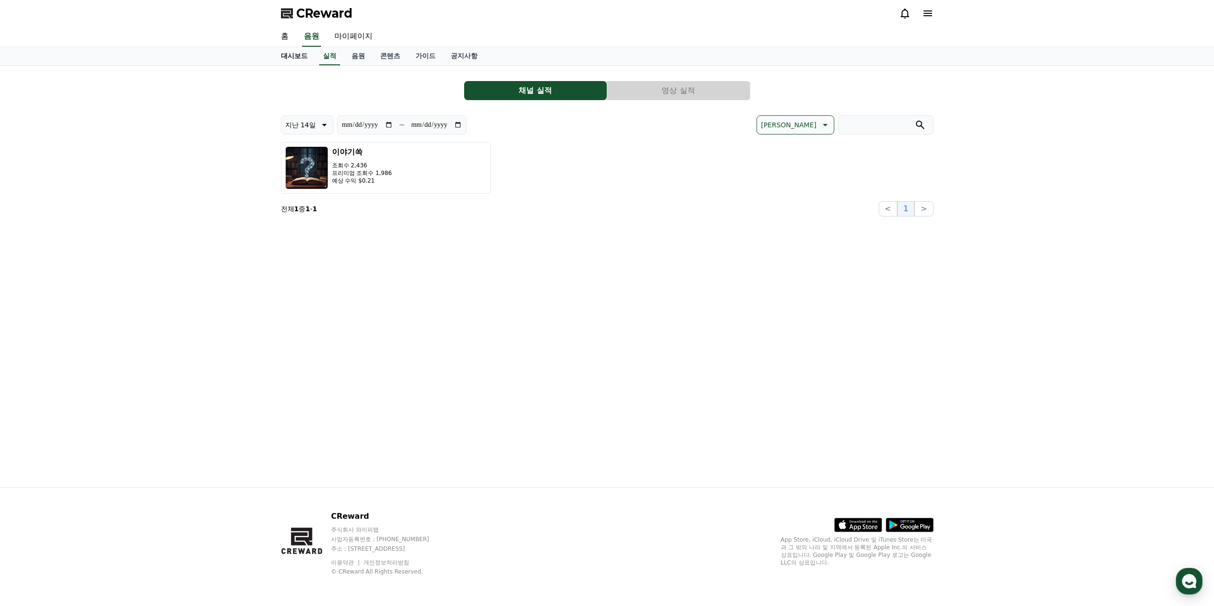
click at [312, 58] on link "대시보드" at bounding box center [294, 56] width 42 height 18
